Goal: Transaction & Acquisition: Purchase product/service

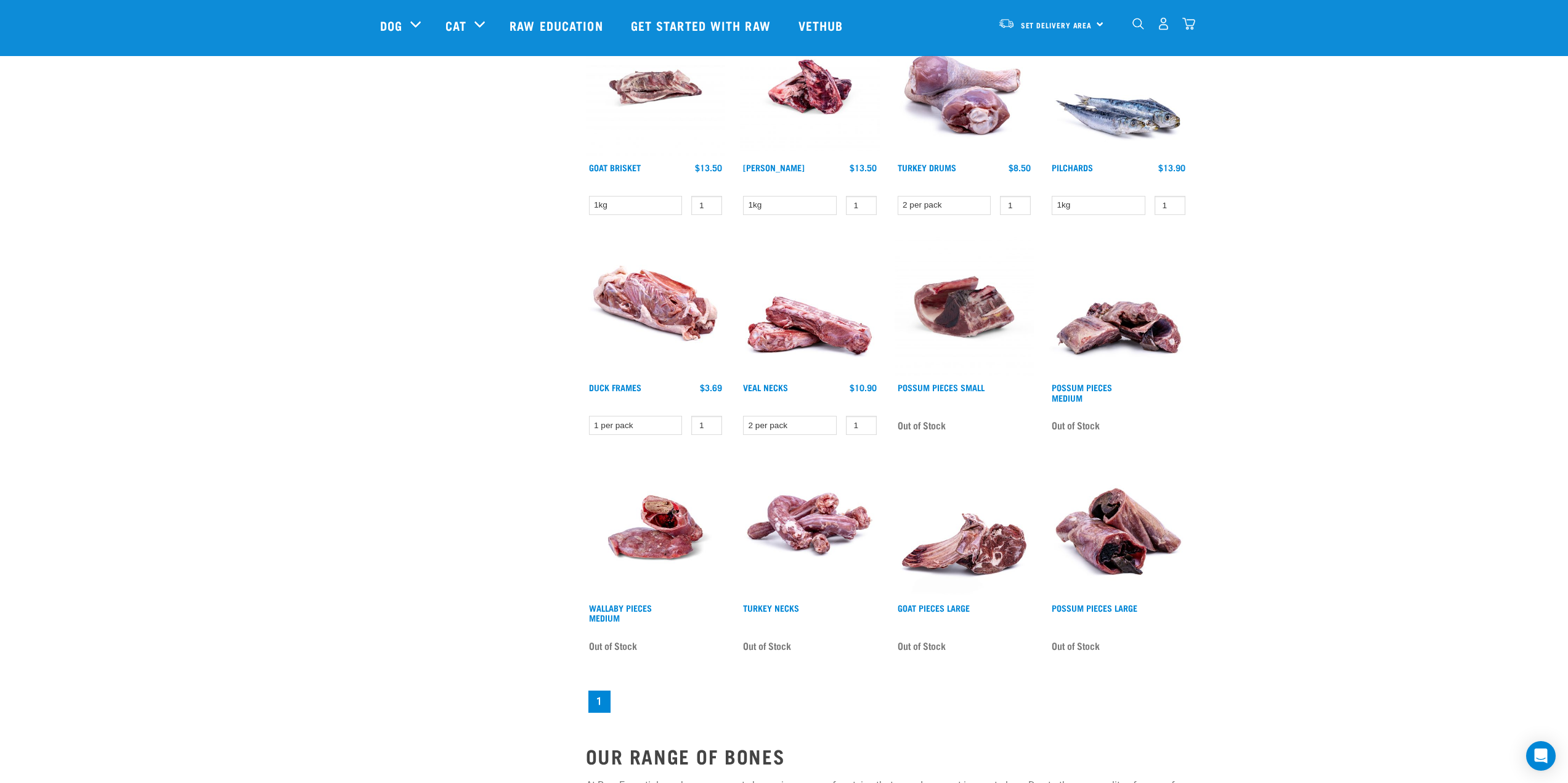
scroll to position [862, 0]
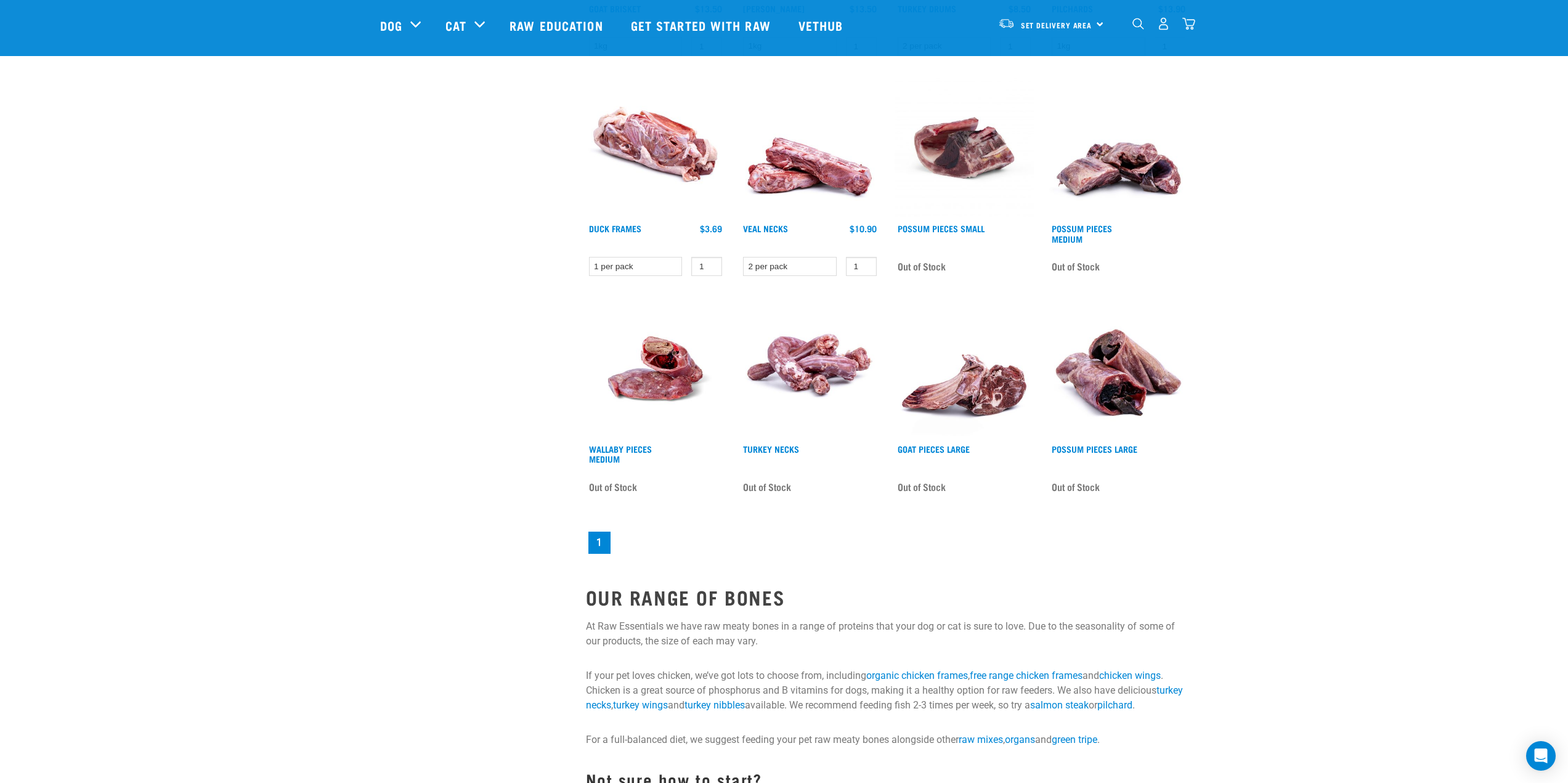
drag, startPoint x: 342, startPoint y: 530, endPoint x: 340, endPoint y: 404, distance: 126.0
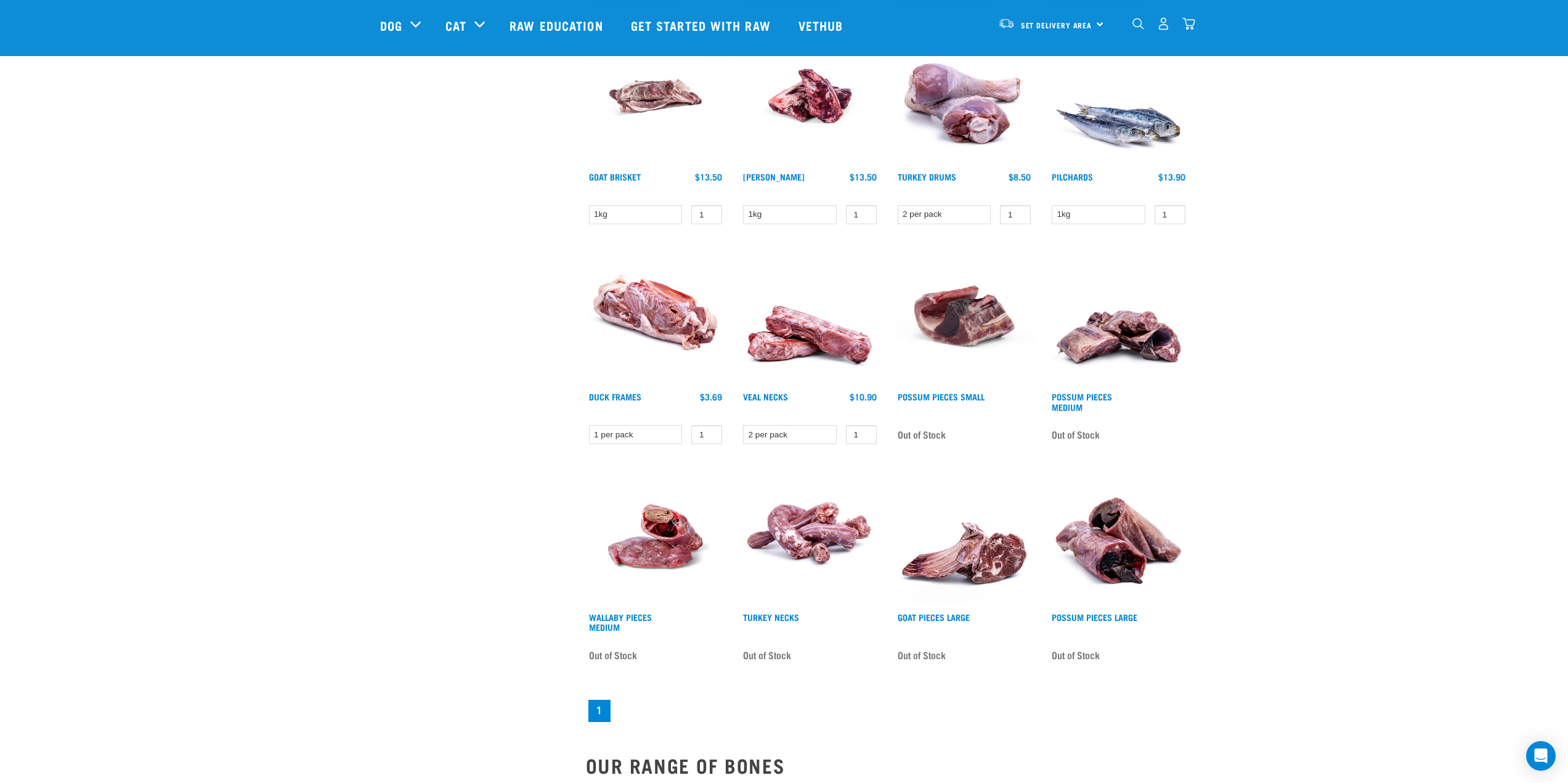
scroll to position [0, 0]
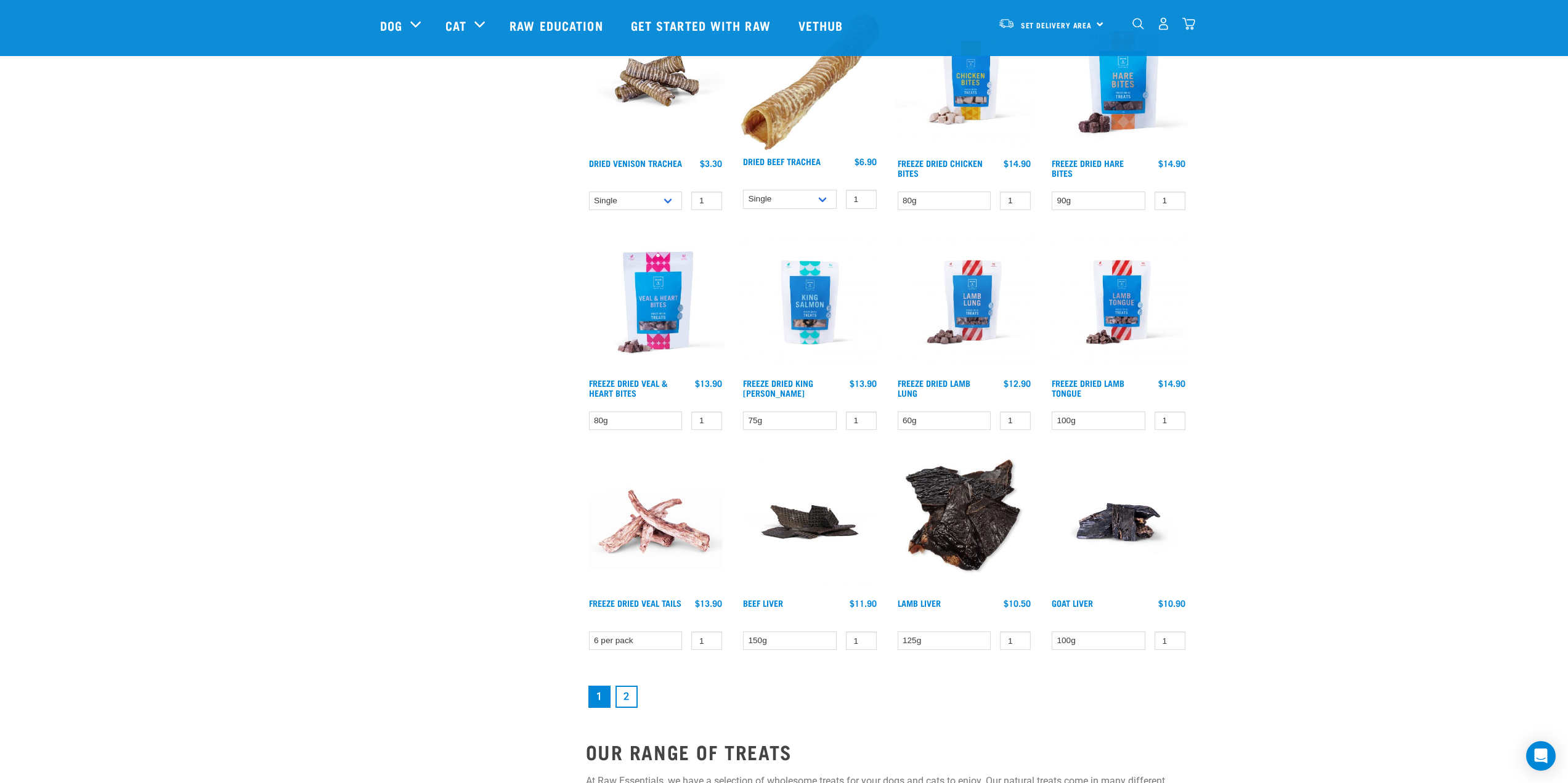
scroll to position [1293, 0]
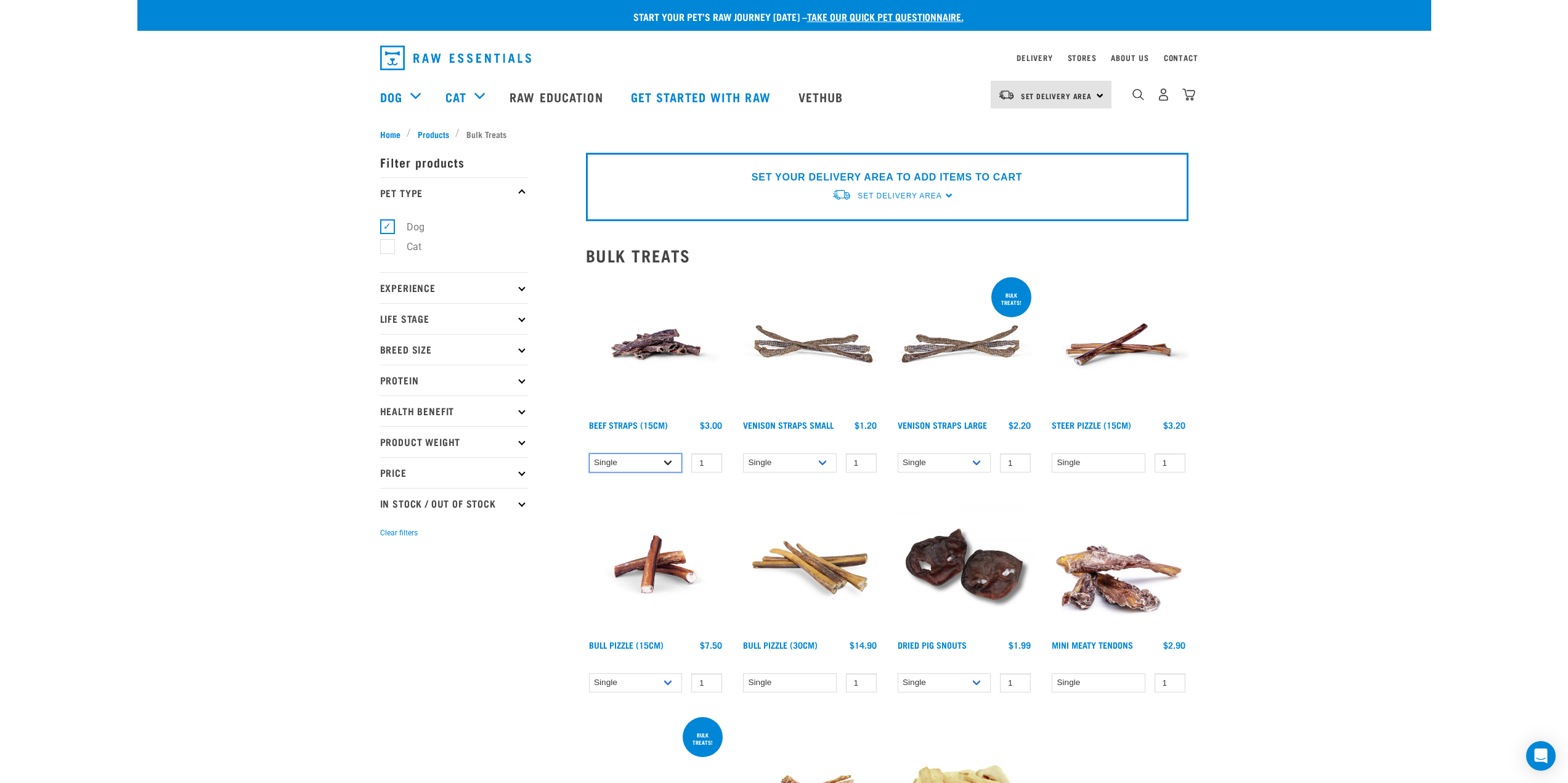
click at [647, 457] on select "Single 6 per pack 25 per pack" at bounding box center [635, 462] width 93 height 19
select select "726"
click at [589, 453] on select "Single 6 per pack 25 per pack" at bounding box center [635, 462] width 93 height 19
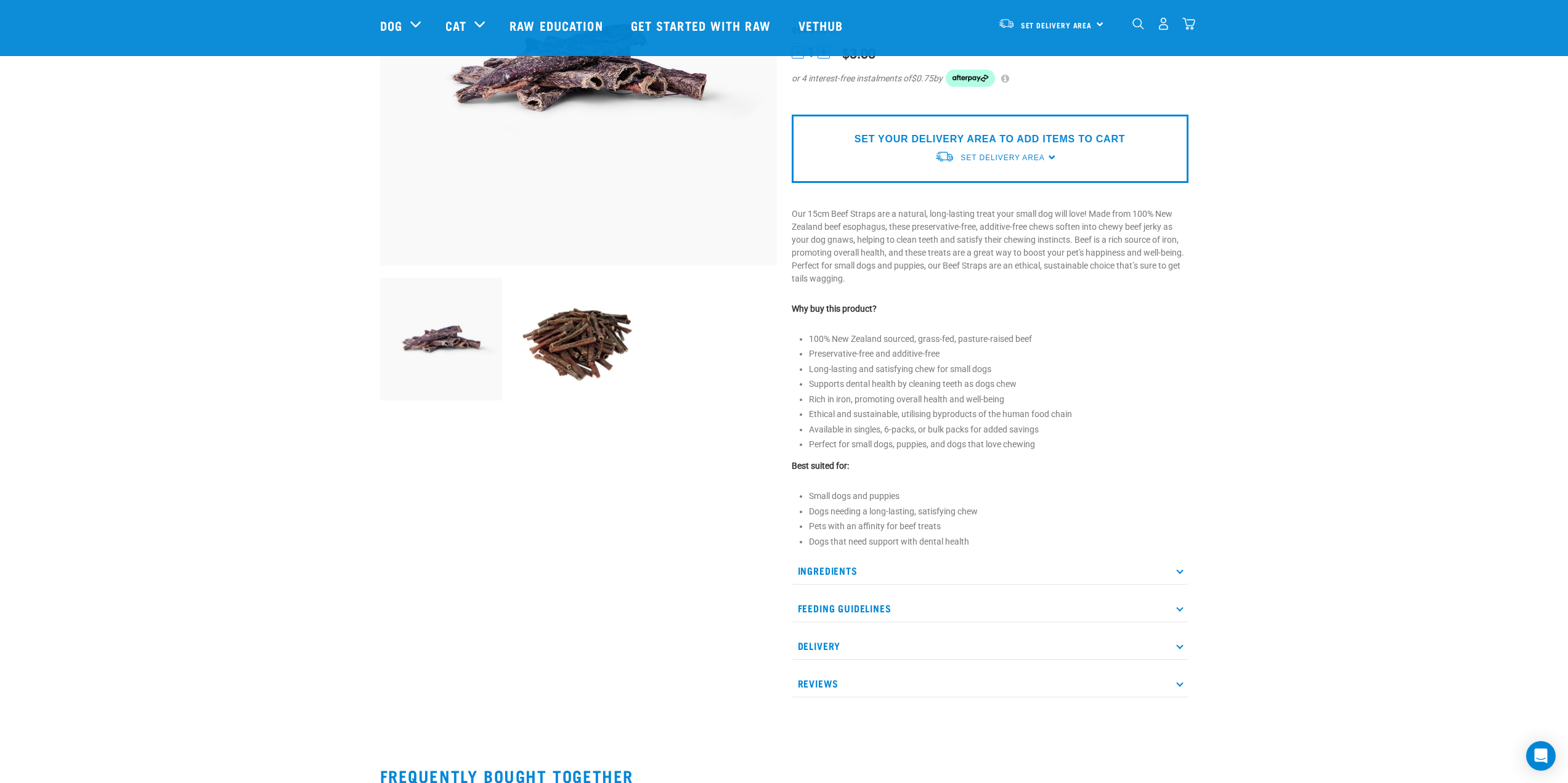
scroll to position [308, 0]
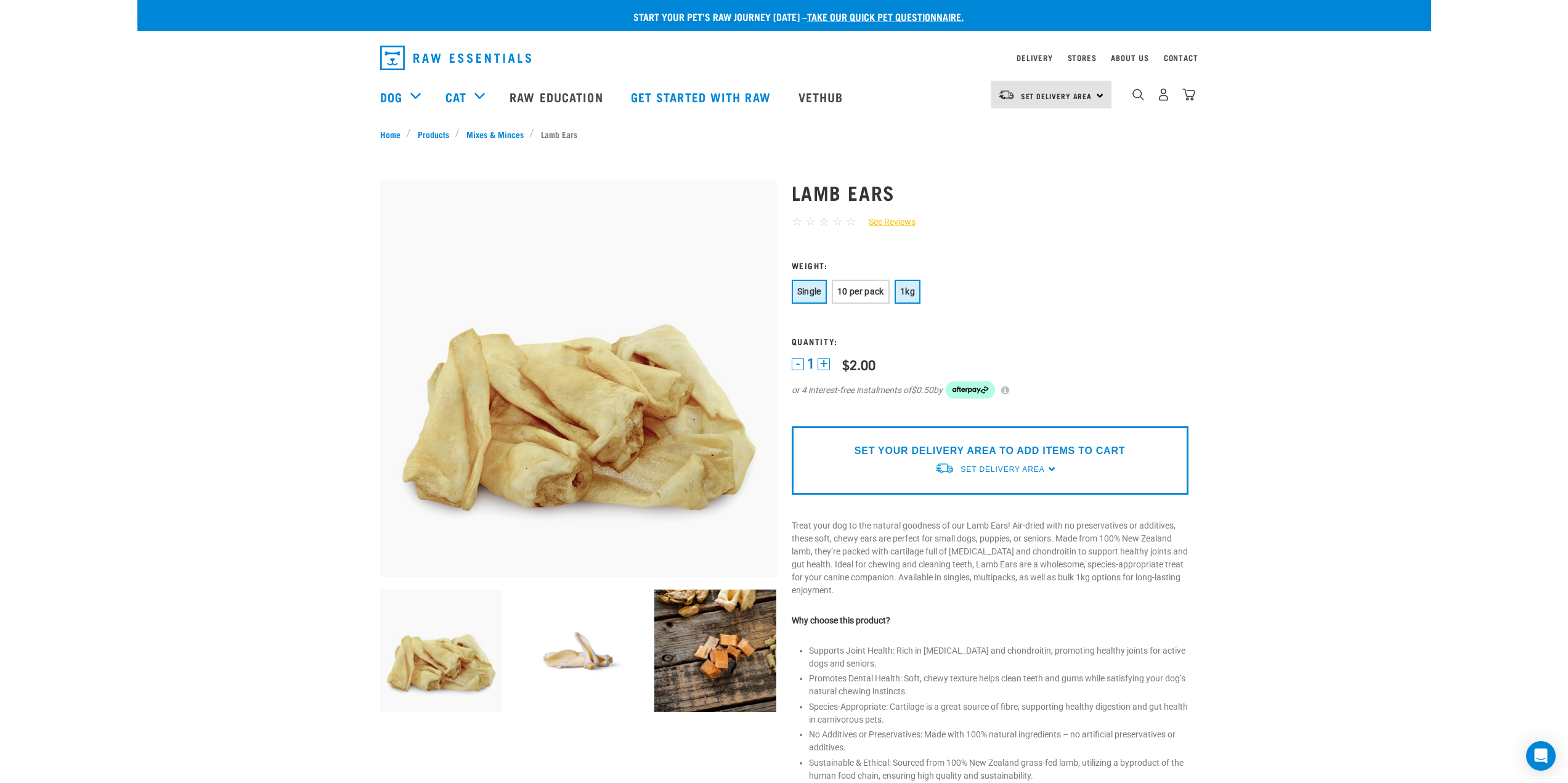
click at [912, 296] on span "1kg" at bounding box center [907, 291] width 15 height 10
click at [859, 291] on span "10 per pack" at bounding box center [860, 291] width 47 height 10
click at [915, 289] on span "1kg" at bounding box center [907, 291] width 15 height 10
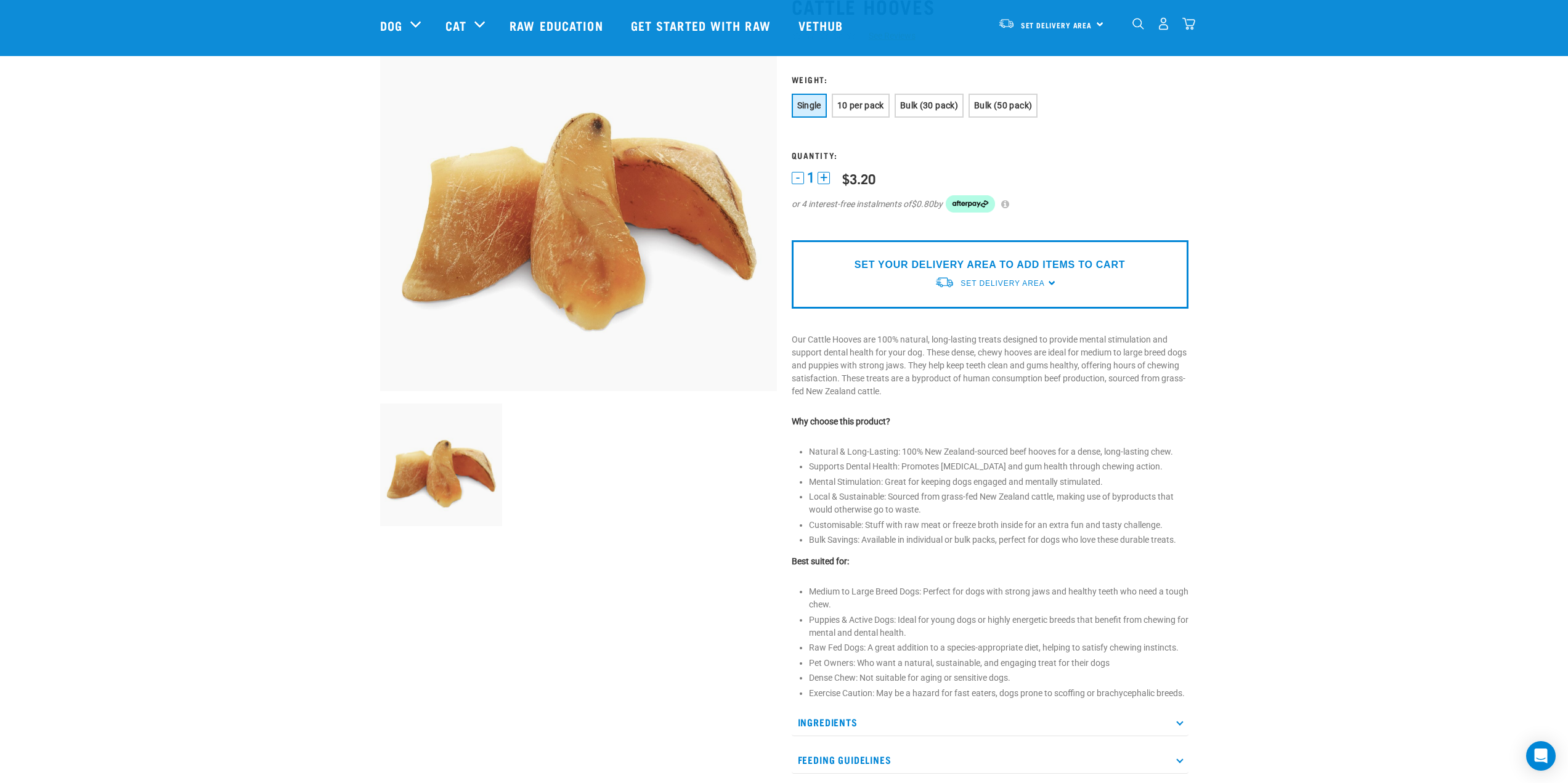
scroll to position [61, 0]
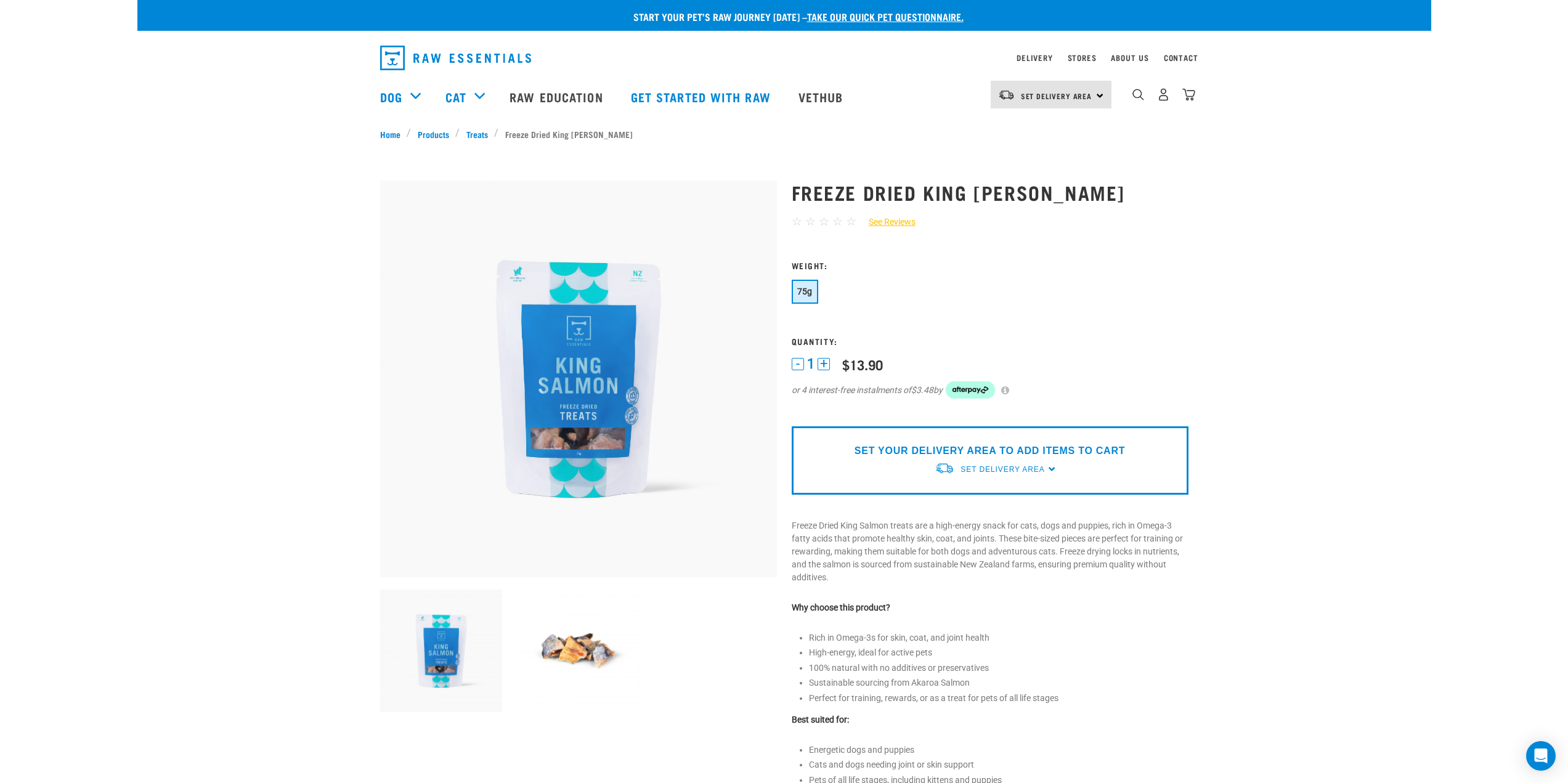
click at [596, 651] on img at bounding box center [578, 651] width 123 height 123
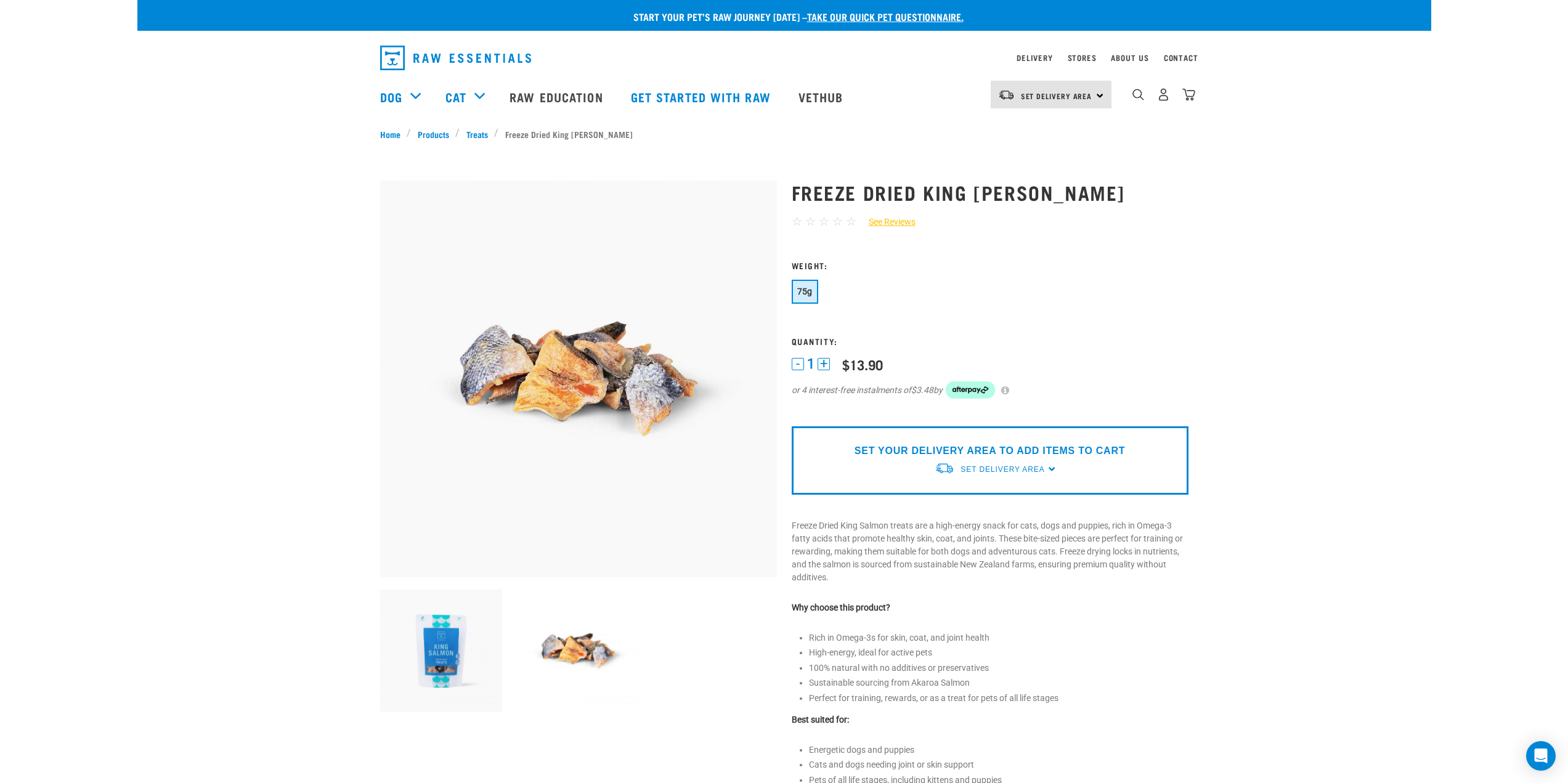
click at [442, 650] on img at bounding box center [442, 651] width 123 height 123
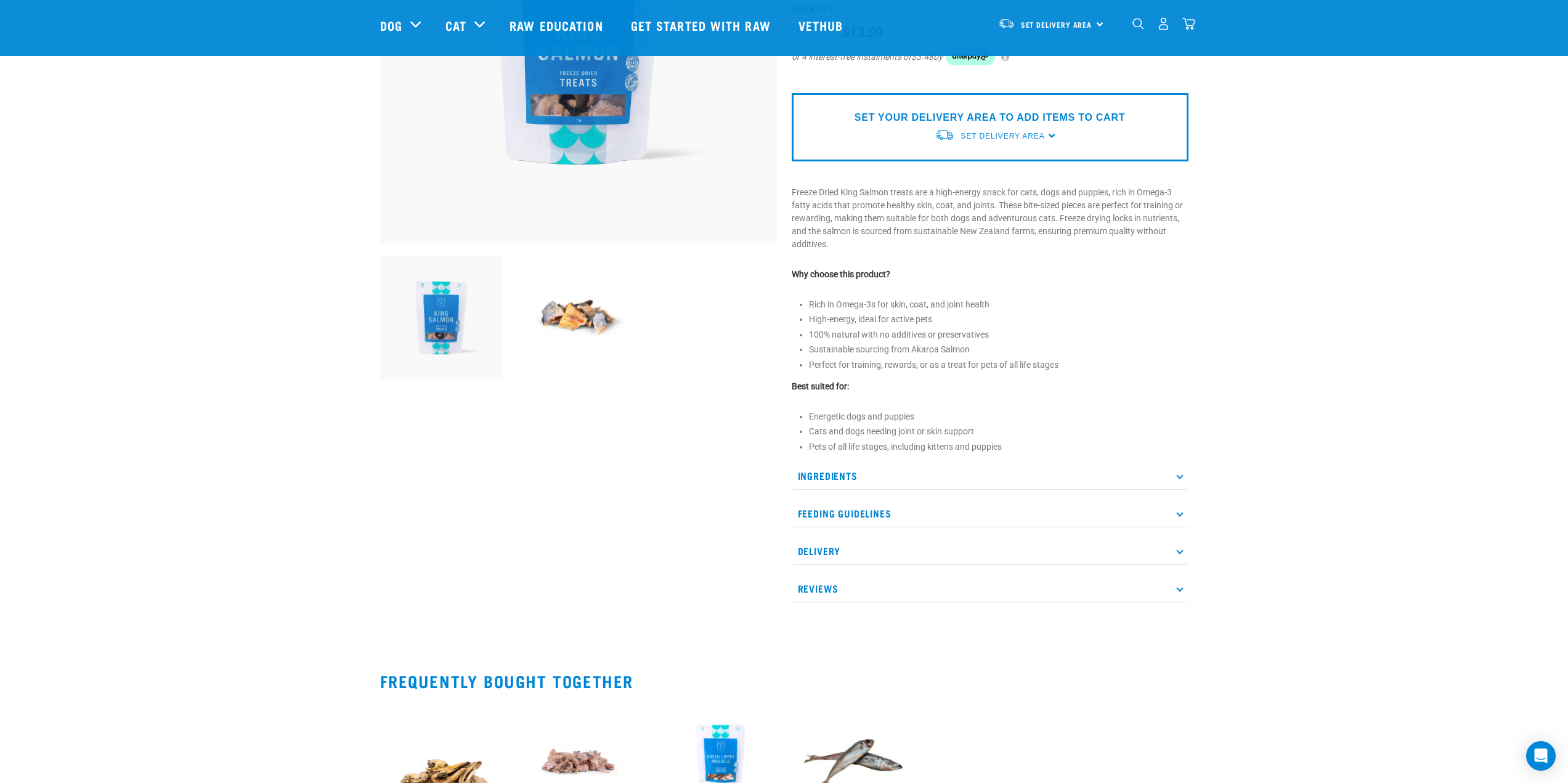
scroll to position [246, 0]
